Goal: Entertainment & Leisure: Consume media (video, audio)

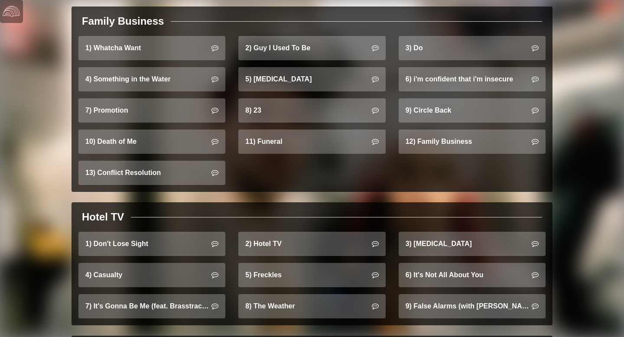
scroll to position [573, 0]
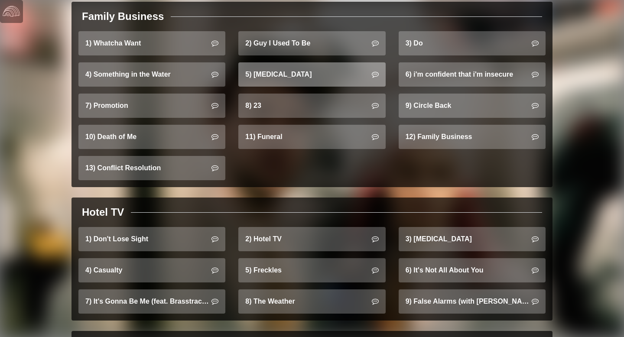
click at [270, 64] on link "5) [MEDICAL_DATA]" at bounding box center [311, 74] width 147 height 24
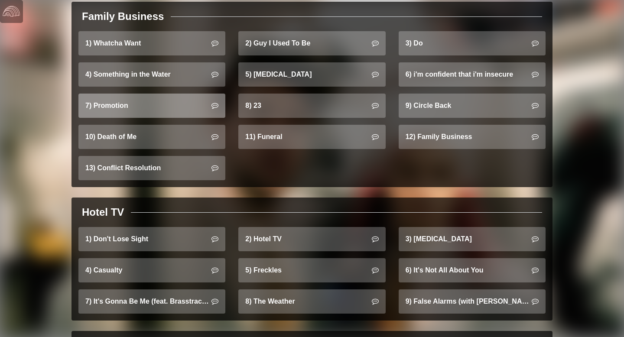
scroll to position [573, 0]
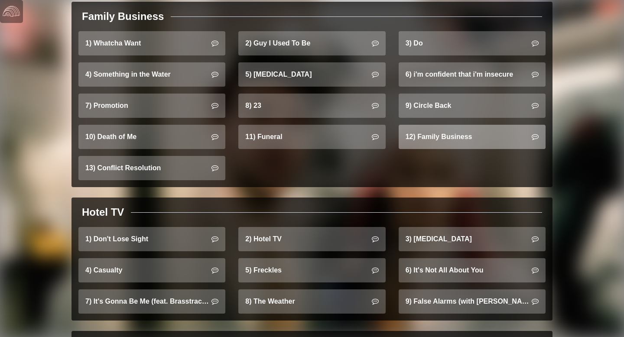
click at [417, 125] on link "12) Family Business" at bounding box center [471, 137] width 147 height 24
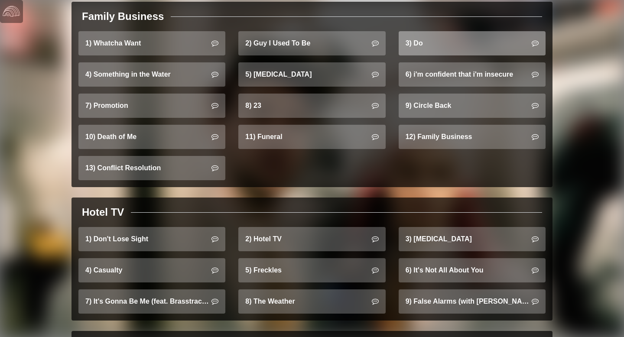
click at [422, 55] on link "3) Do" at bounding box center [471, 43] width 147 height 24
